Goal: Transaction & Acquisition: Book appointment/travel/reservation

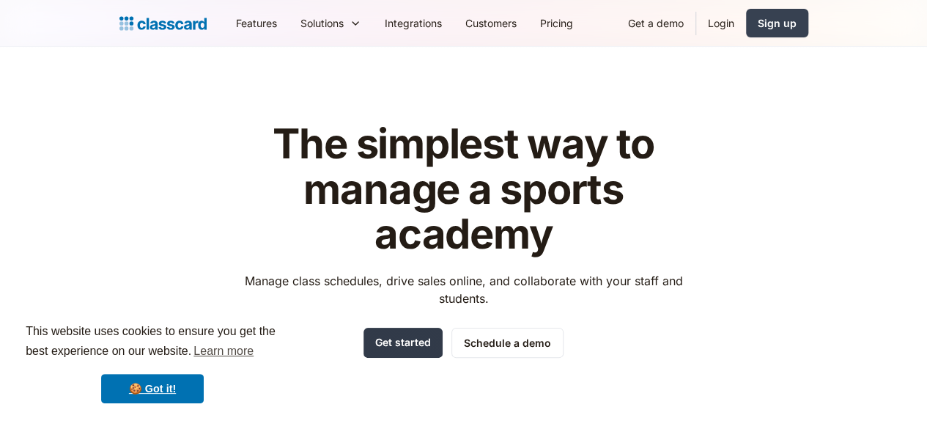
click at [396, 346] on link "Get started" at bounding box center [402, 343] width 79 height 30
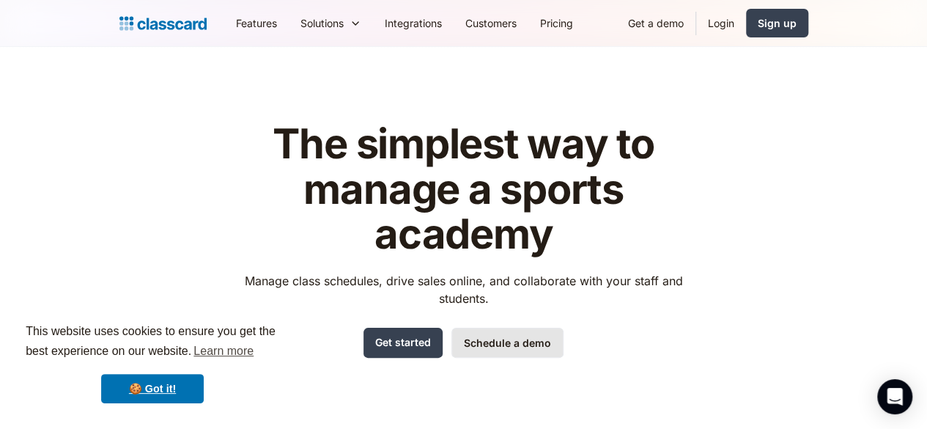
click at [541, 333] on link "Schedule a demo" at bounding box center [507, 343] width 112 height 30
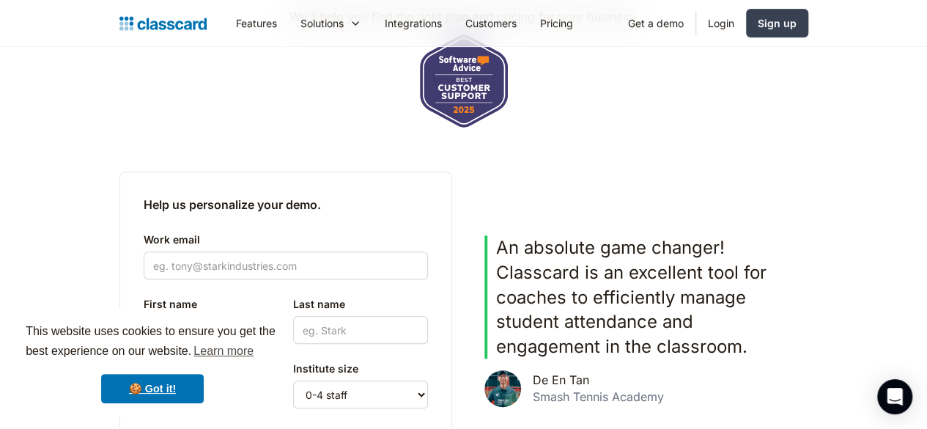
scroll to position [366, 0]
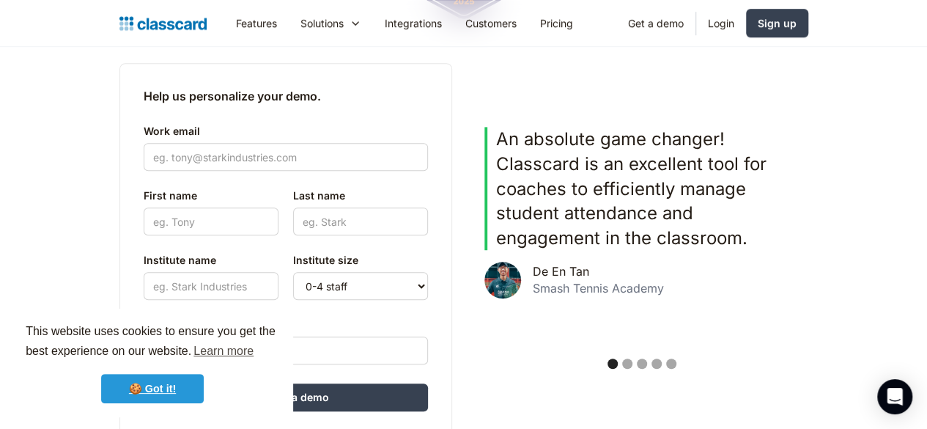
click at [182, 385] on link "🍪 Got it!" at bounding box center [152, 388] width 103 height 29
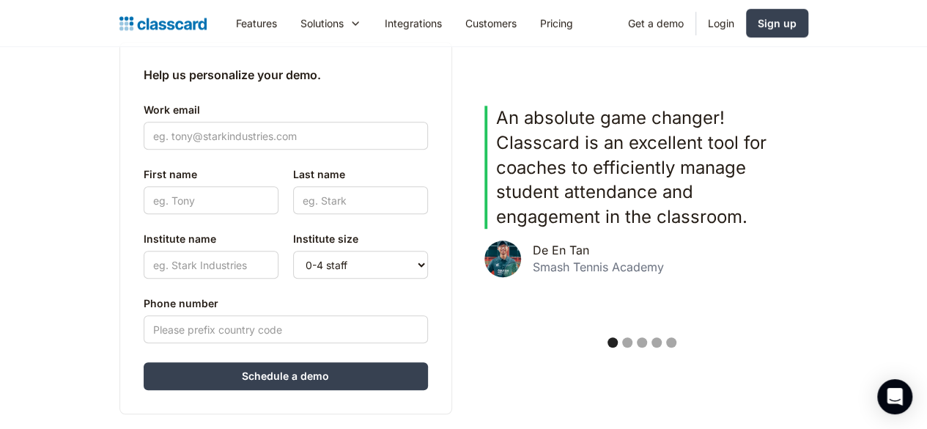
scroll to position [513, 0]
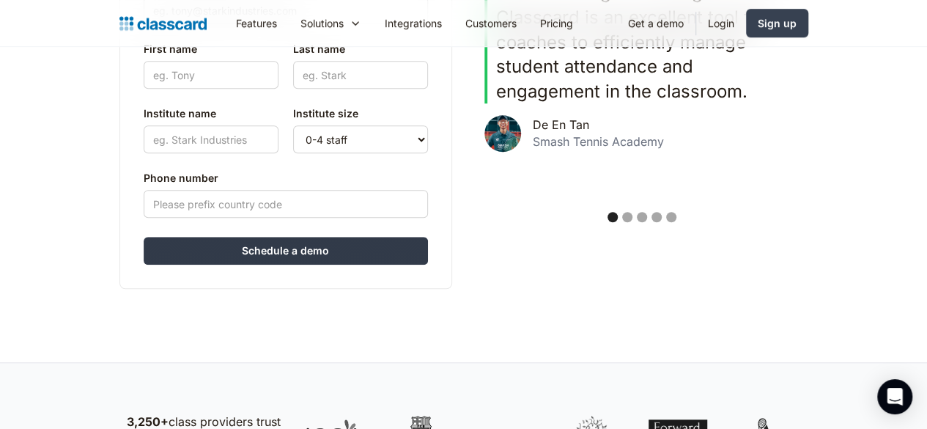
click at [309, 253] on input "Schedule a demo" at bounding box center [286, 251] width 284 height 28
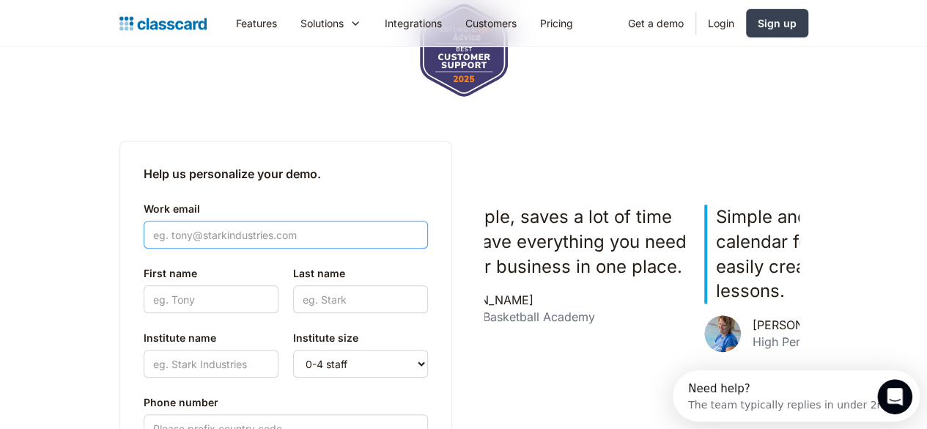
scroll to position [0, 0]
